Goal: Task Accomplishment & Management: Complete application form

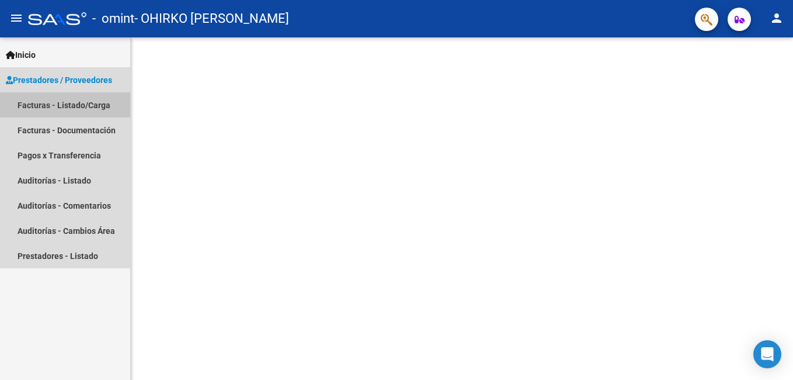
click at [61, 107] on link "Facturas - Listado/Carga" at bounding box center [65, 104] width 130 height 25
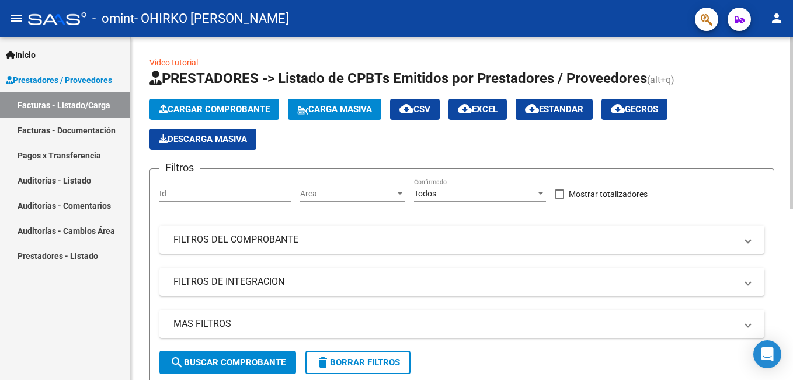
drag, startPoint x: 280, startPoint y: 337, endPoint x: 349, endPoint y: 337, distance: 68.9
click at [349, 337] on mat-expansion-panel-header "MAS FILTROS" at bounding box center [461, 324] width 605 height 28
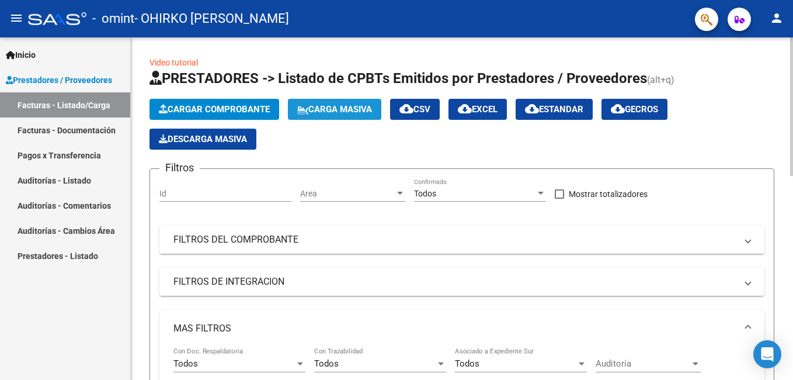
click at [346, 110] on span "Carga Masiva" at bounding box center [334, 109] width 75 height 11
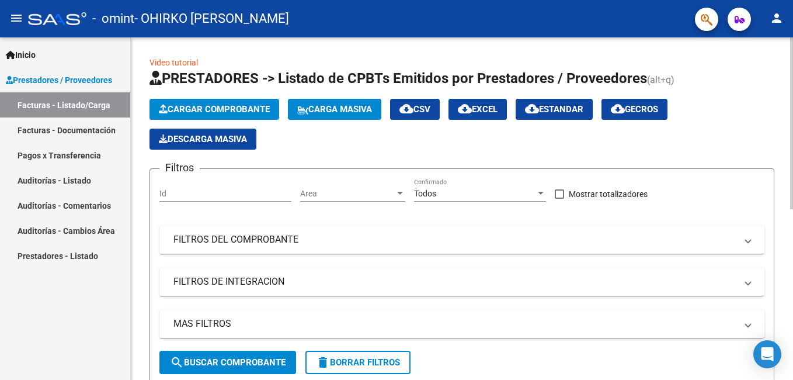
click at [791, 148] on div at bounding box center [791, 123] width 3 height 172
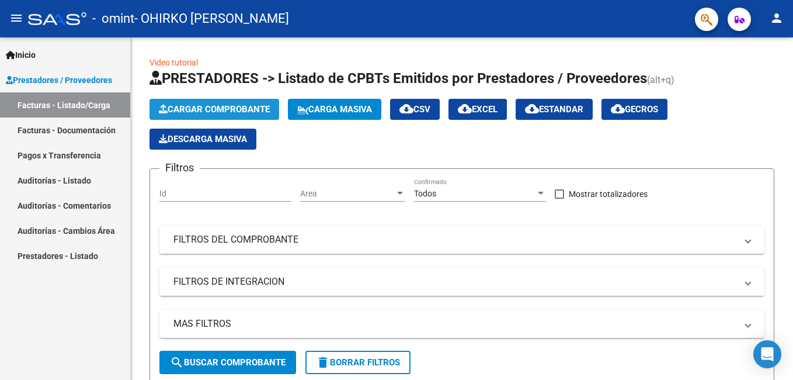
click at [262, 107] on span "Cargar Comprobante" at bounding box center [214, 109] width 111 height 11
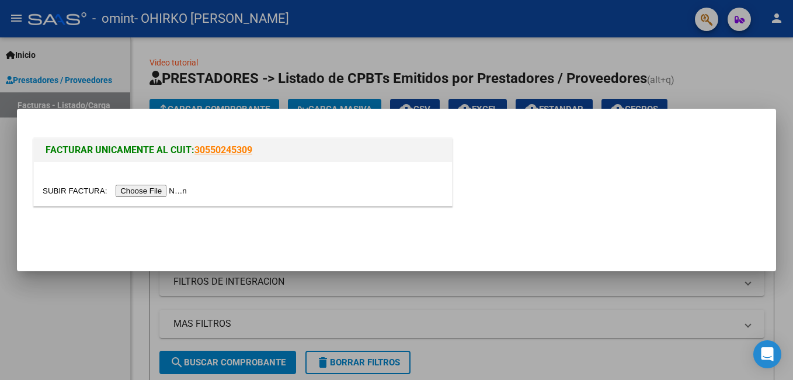
click at [144, 190] on input "file" at bounding box center [117, 191] width 148 height 12
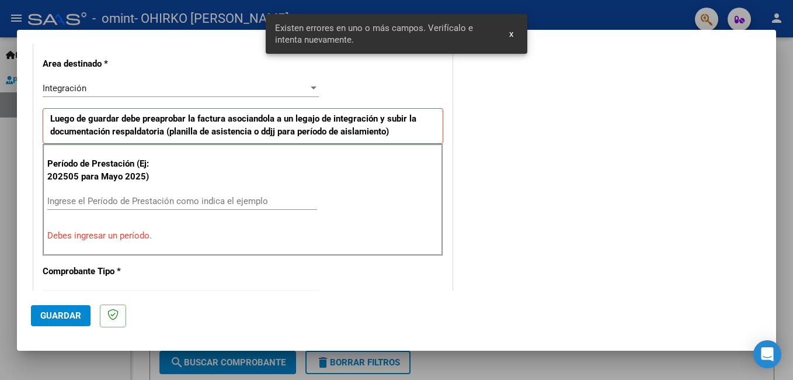
scroll to position [284, 0]
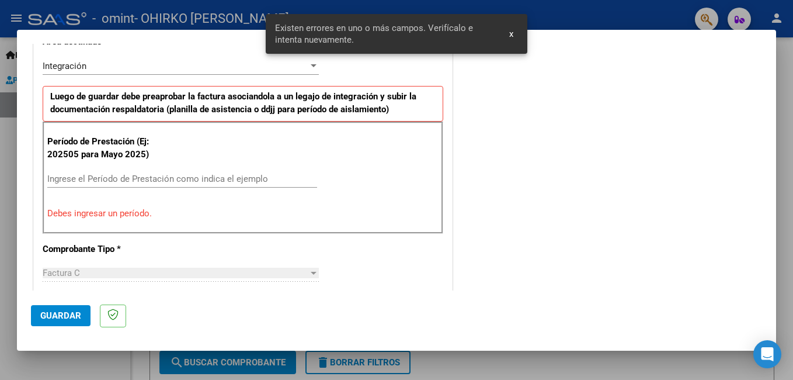
click at [114, 179] on input "Ingrese el Período de Prestación como indica el ejemplo" at bounding box center [182, 178] width 270 height 11
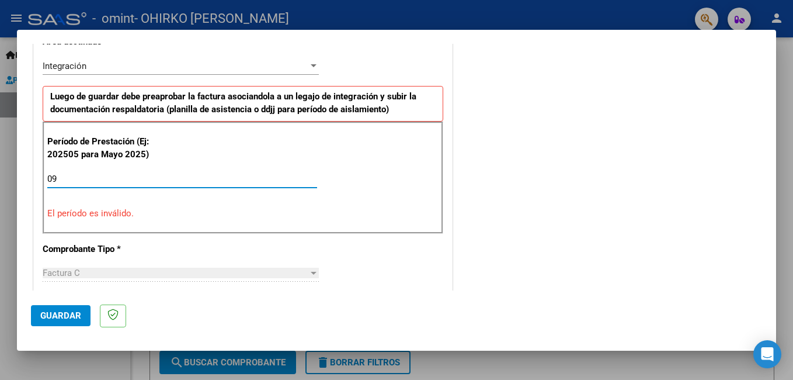
type input "0"
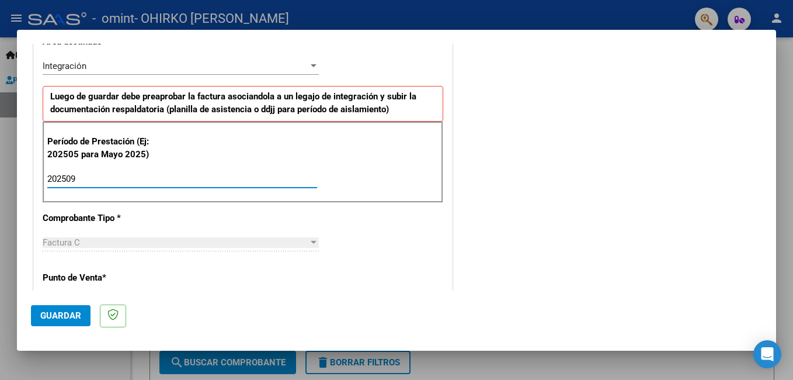
type input "202509"
click at [64, 314] on span "Guardar" at bounding box center [60, 315] width 41 height 11
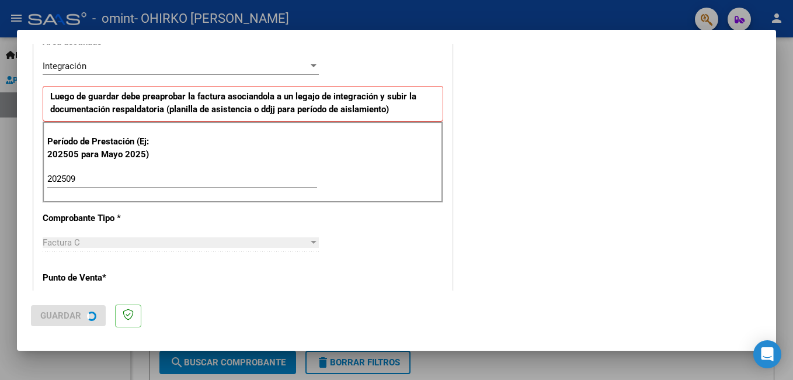
scroll to position [0, 0]
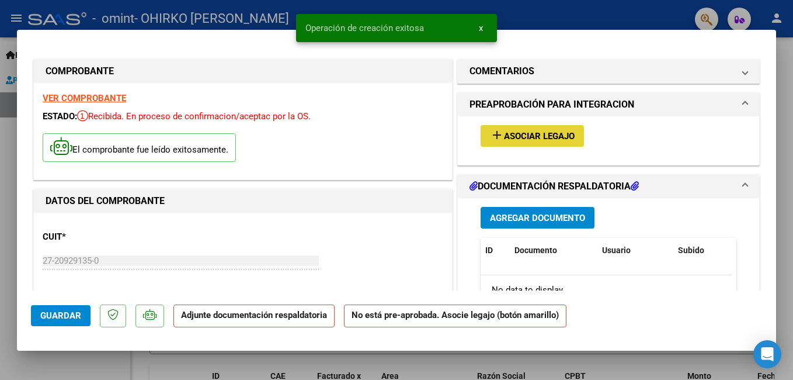
click at [530, 137] on span "Asociar Legajo" at bounding box center [539, 136] width 71 height 11
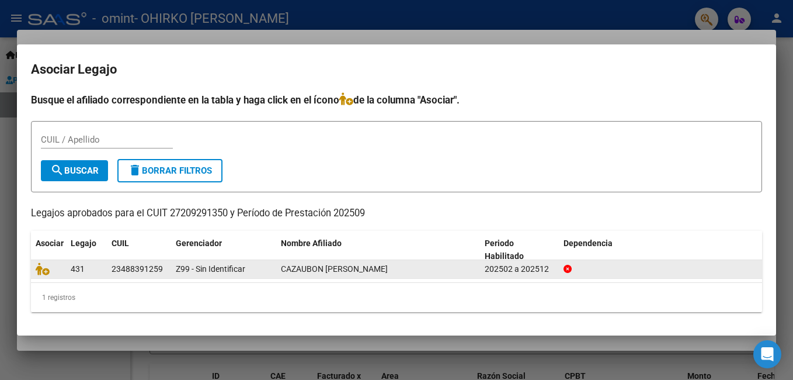
click at [276, 276] on datatable-body-cell "CAZAUBON [PERSON_NAME]" at bounding box center [378, 269] width 204 height 18
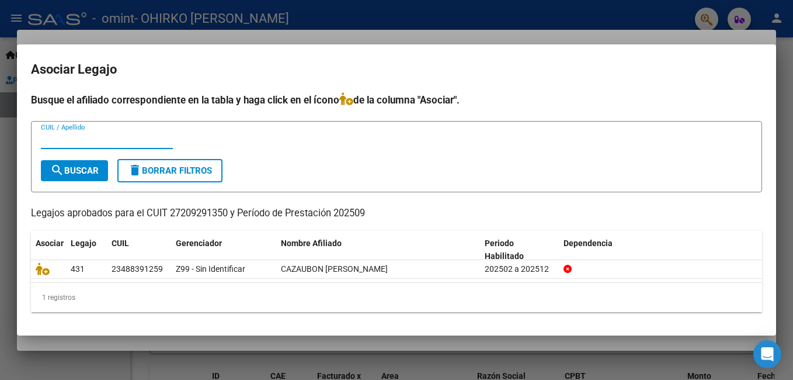
click at [102, 140] on input "CUIL / Apellido" at bounding box center [107, 139] width 132 height 11
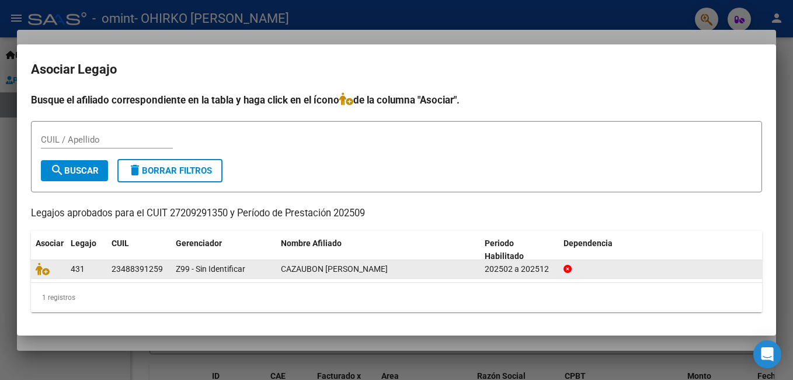
click at [113, 268] on div "23488391259" at bounding box center [137, 268] width 51 height 13
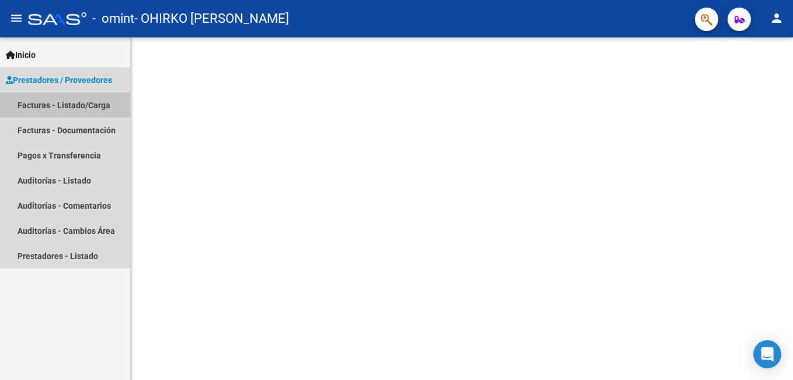
click at [68, 103] on link "Facturas - Listado/Carga" at bounding box center [65, 104] width 130 height 25
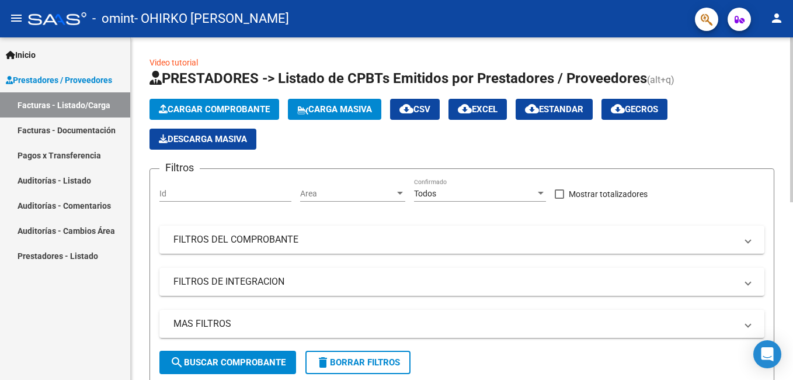
click at [241, 111] on span "Cargar Comprobante" at bounding box center [214, 109] width 111 height 11
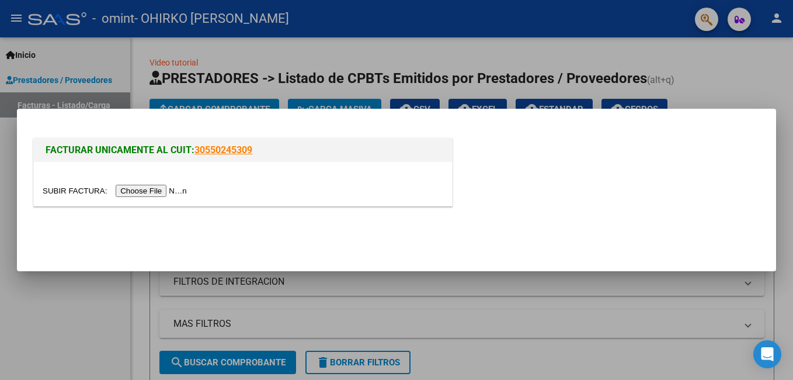
click at [144, 193] on input "file" at bounding box center [117, 191] width 148 height 12
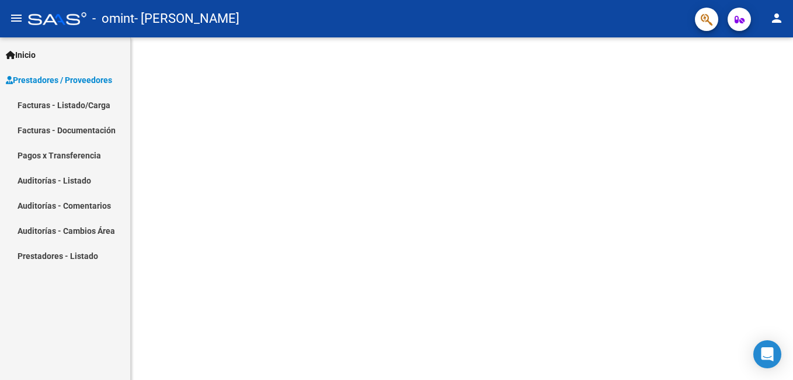
click at [40, 107] on link "Facturas - Listado/Carga" at bounding box center [65, 104] width 130 height 25
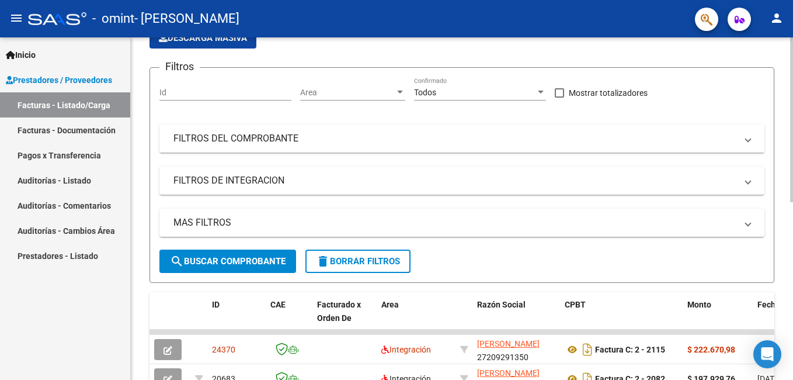
scroll to position [145, 0]
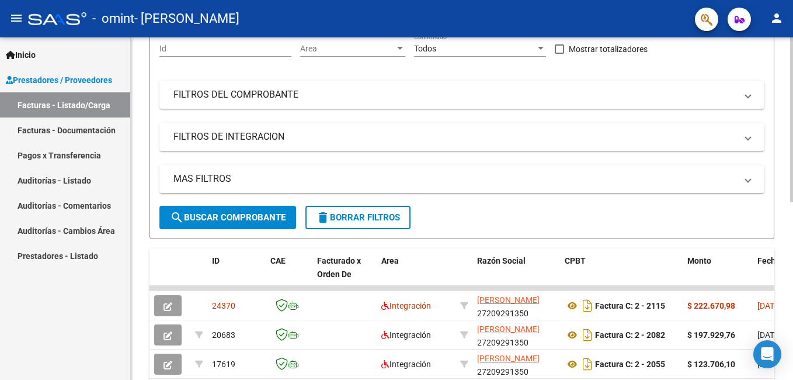
click at [793, 271] on html "menu - omint - OHIRKO SONIA ELENA person Inicio Instructivos Contacto OS Presta…" at bounding box center [396, 190] width 793 height 380
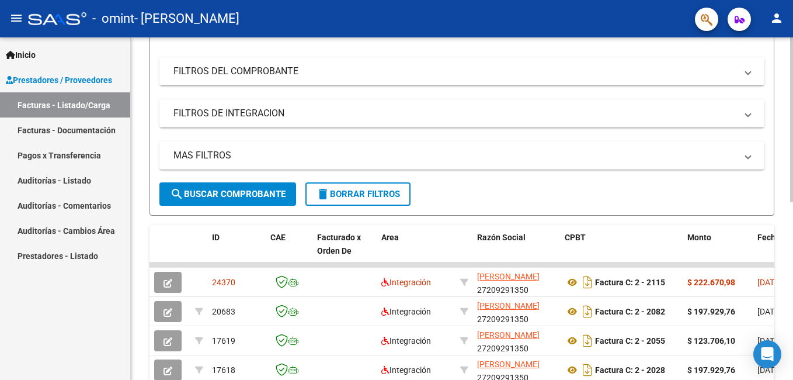
scroll to position [172, 0]
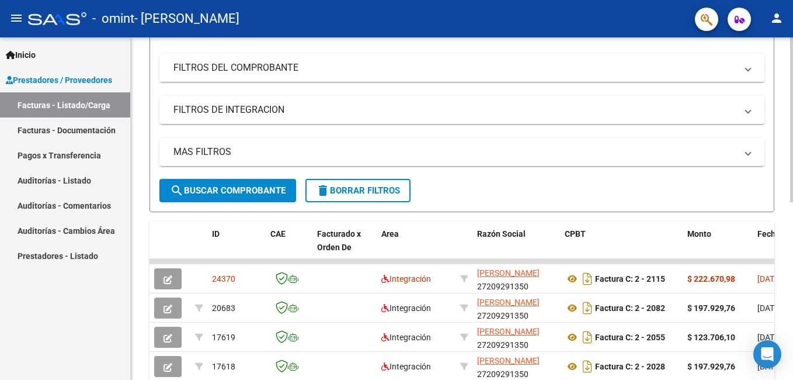
click at [791, 281] on div at bounding box center [791, 204] width 3 height 165
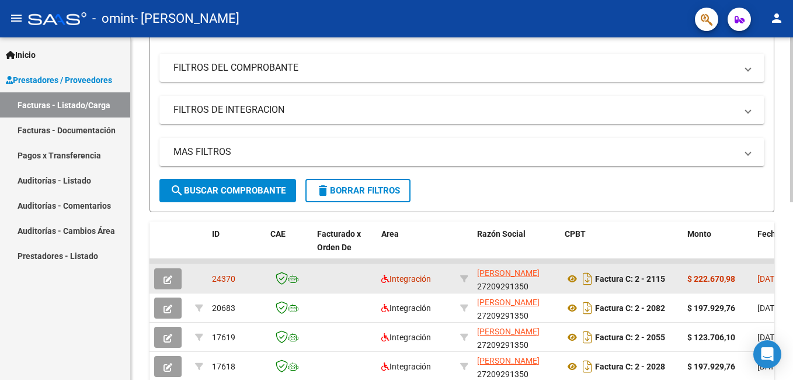
click at [164, 277] on icon "button" at bounding box center [168, 279] width 9 height 9
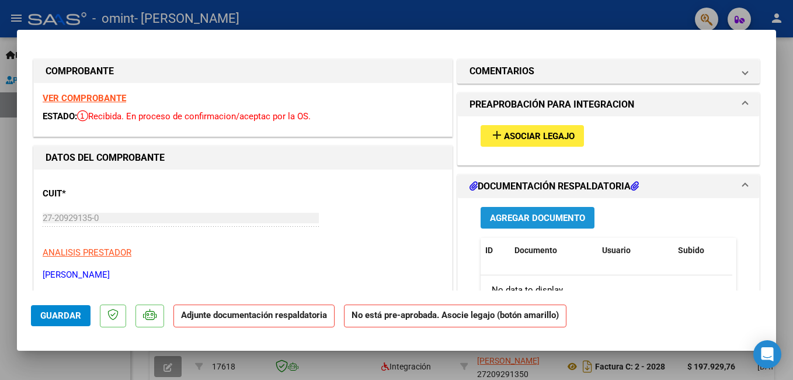
click at [537, 219] on span "Agregar Documento" at bounding box center [537, 218] width 95 height 11
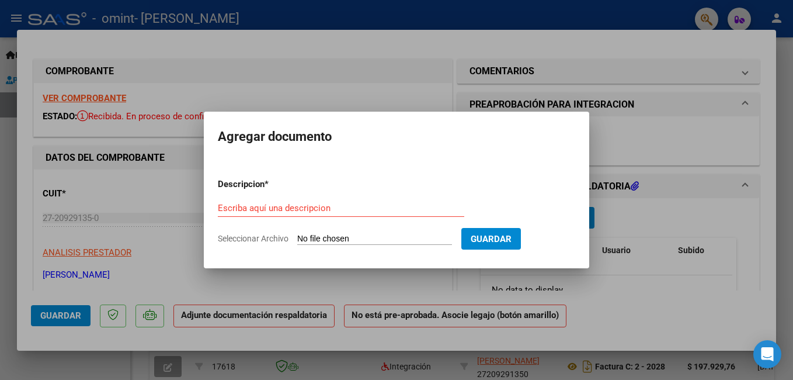
click at [241, 202] on div "Escriba aquí una descripcion" at bounding box center [341, 208] width 246 height 18
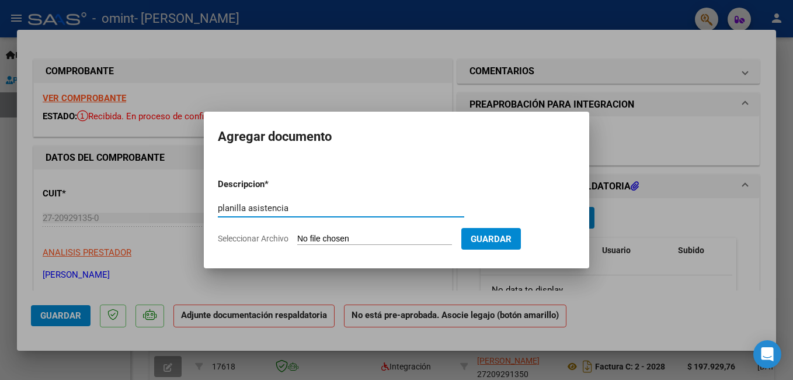
type input "planilla asistencia"
click at [314, 236] on input "Seleccionar Archivo" at bounding box center [374, 239] width 155 height 11
type input "C:\fakepath\Asistencia 25 SEP JUAN CAZAUBON.pdf"
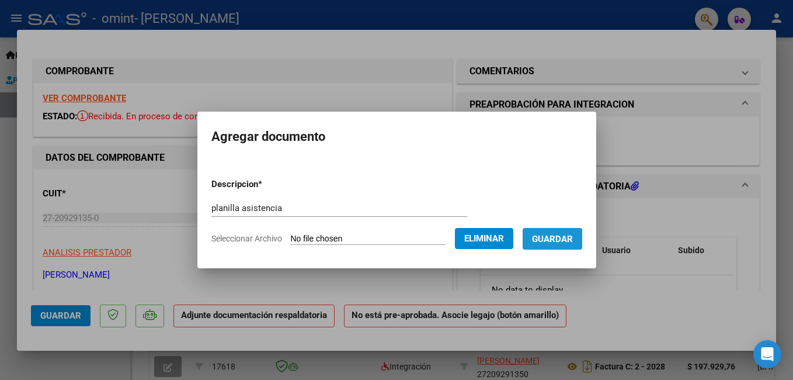
click at [571, 235] on span "Guardar" at bounding box center [552, 239] width 41 height 11
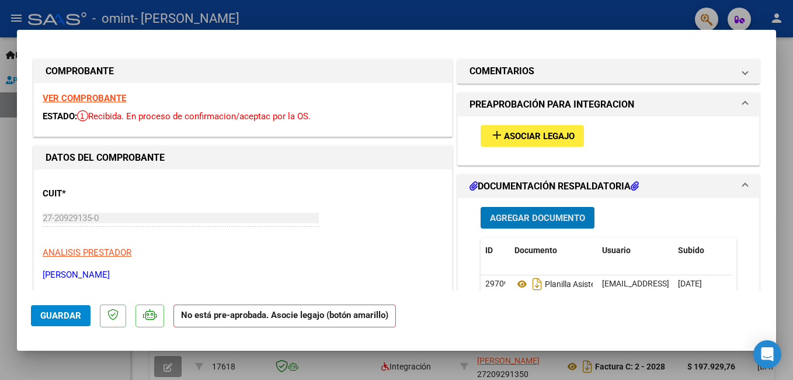
click at [540, 134] on span "Asociar Legajo" at bounding box center [539, 136] width 71 height 11
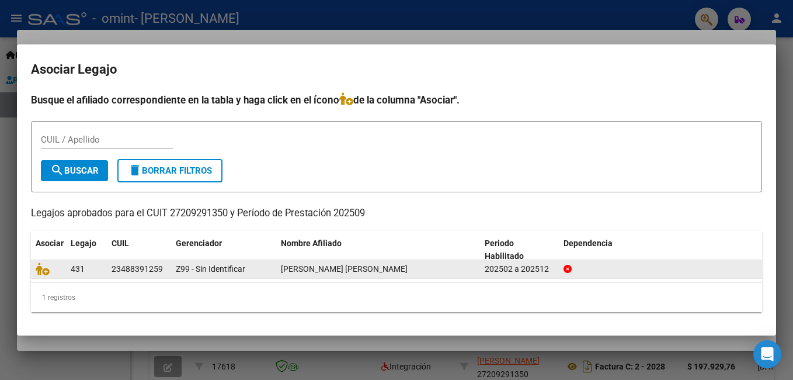
click at [607, 268] on div at bounding box center [661, 268] width 195 height 13
click at [46, 270] on icon at bounding box center [43, 268] width 14 height 13
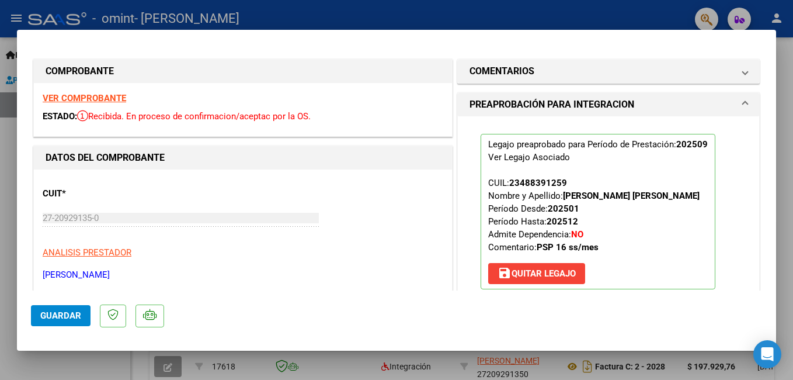
click at [61, 319] on span "Guardar" at bounding box center [60, 315] width 41 height 11
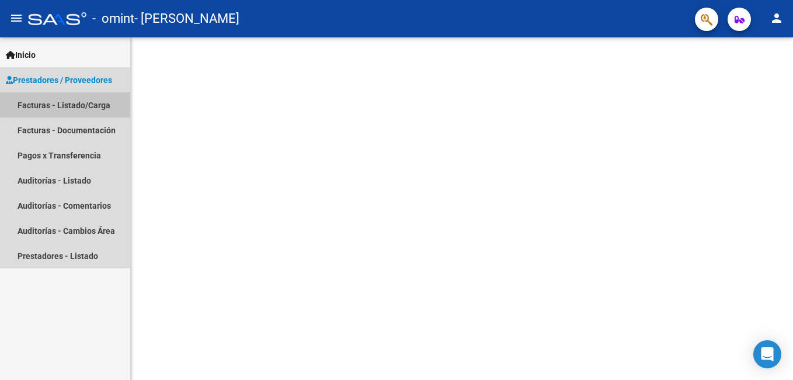
click at [92, 102] on link "Facturas - Listado/Carga" at bounding box center [65, 104] width 130 height 25
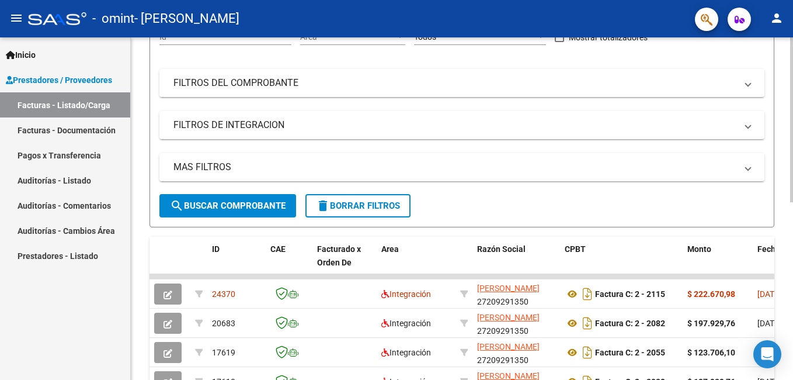
scroll to position [198, 0]
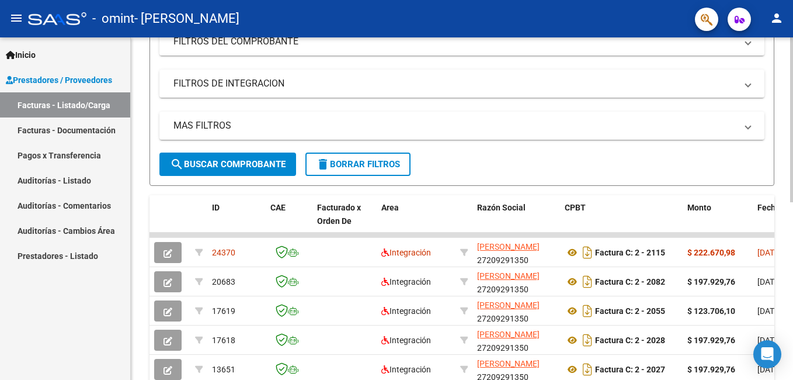
click at [793, 286] on html "menu - omint - OHIRKO SONIA ELENA person Inicio Instructivos Contacto OS Presta…" at bounding box center [396, 190] width 793 height 380
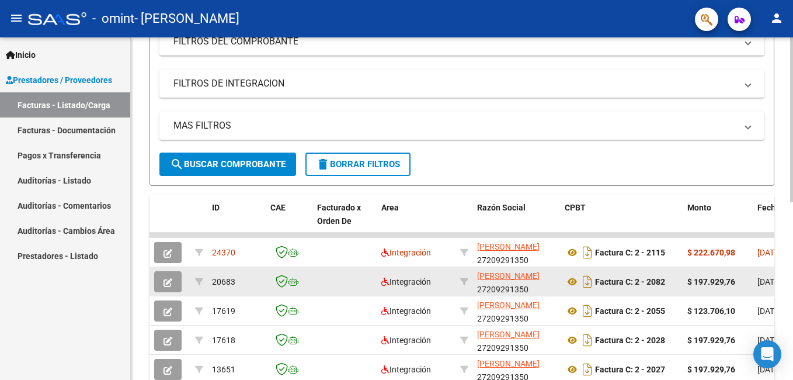
click at [253, 291] on datatable-body-cell "20683" at bounding box center [236, 281] width 58 height 29
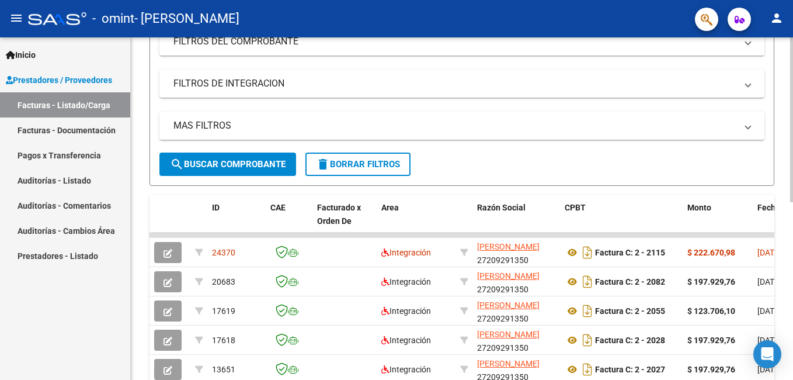
scroll to position [203, 0]
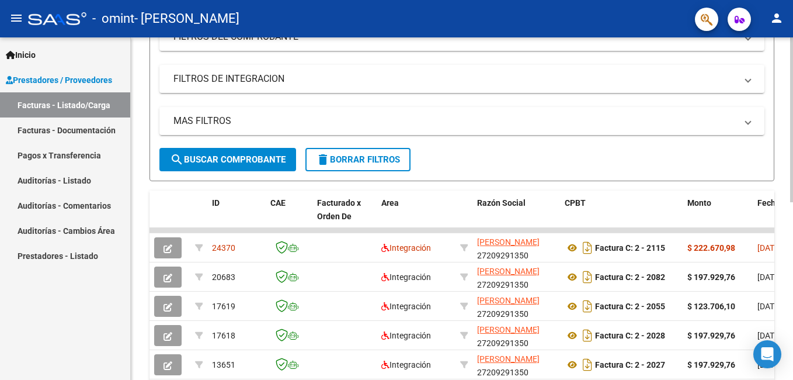
click at [793, 294] on div at bounding box center [791, 219] width 3 height 165
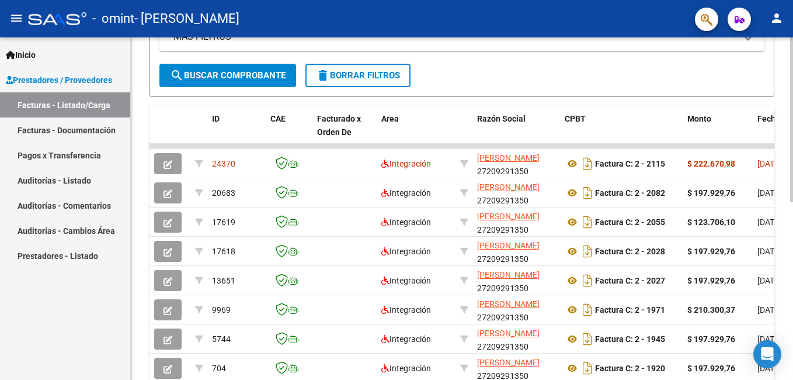
scroll to position [0, 0]
